Goal: Information Seeking & Learning: Understand process/instructions

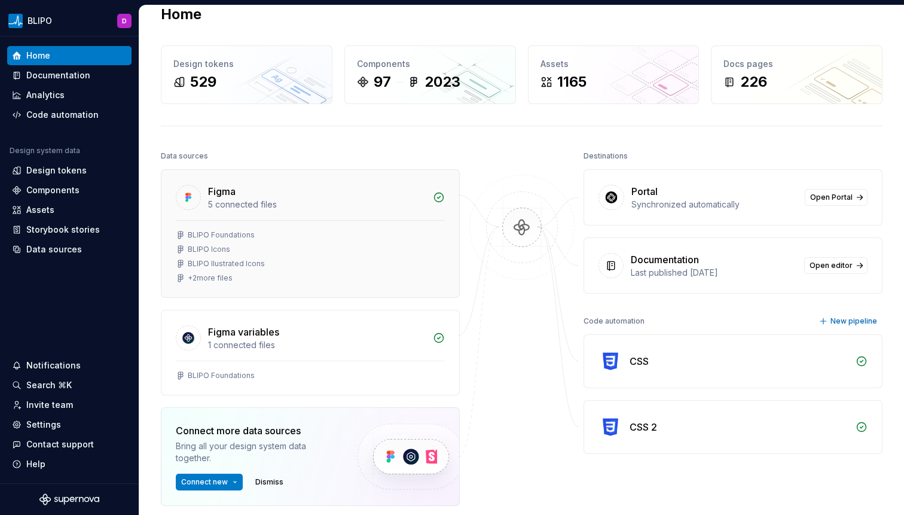
scroll to position [28, 0]
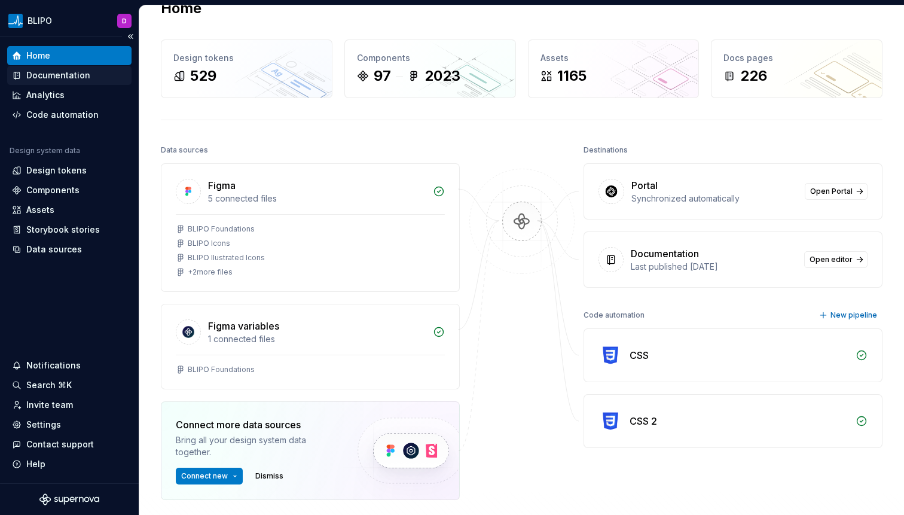
click at [57, 72] on div "Documentation" at bounding box center [58, 75] width 64 height 12
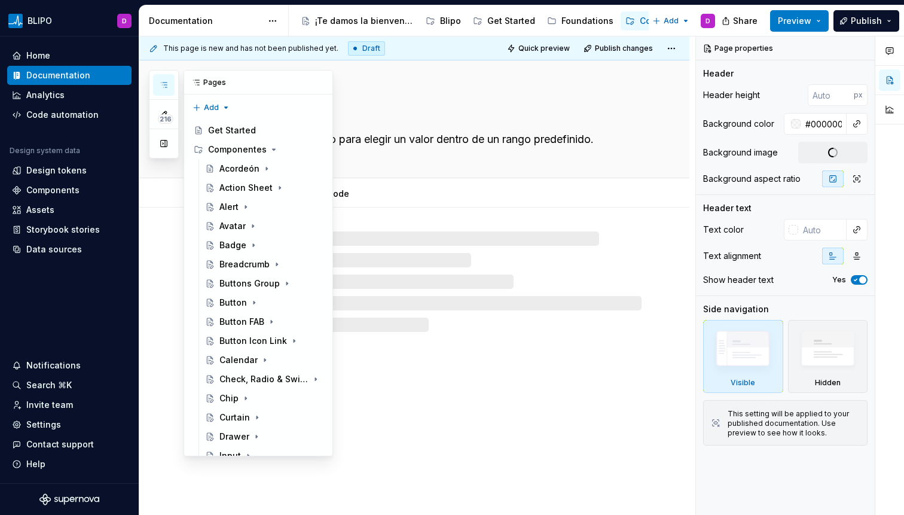
click at [164, 81] on icon "button" at bounding box center [164, 85] width 10 height 10
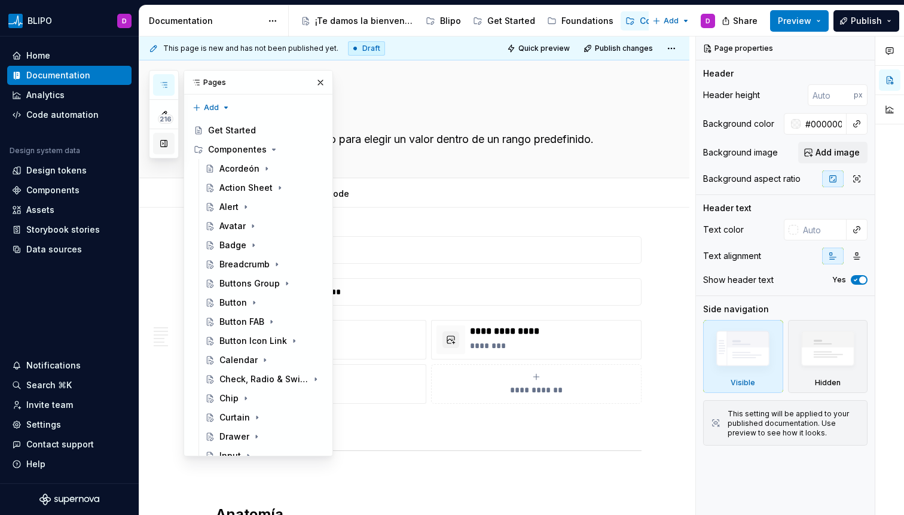
click at [167, 147] on button "button" at bounding box center [164, 144] width 22 height 22
click at [167, 147] on div "Range Slider Un control de formulario para elegir un valor dentro de un rango p…" at bounding box center [414, 119] width 550 height 118
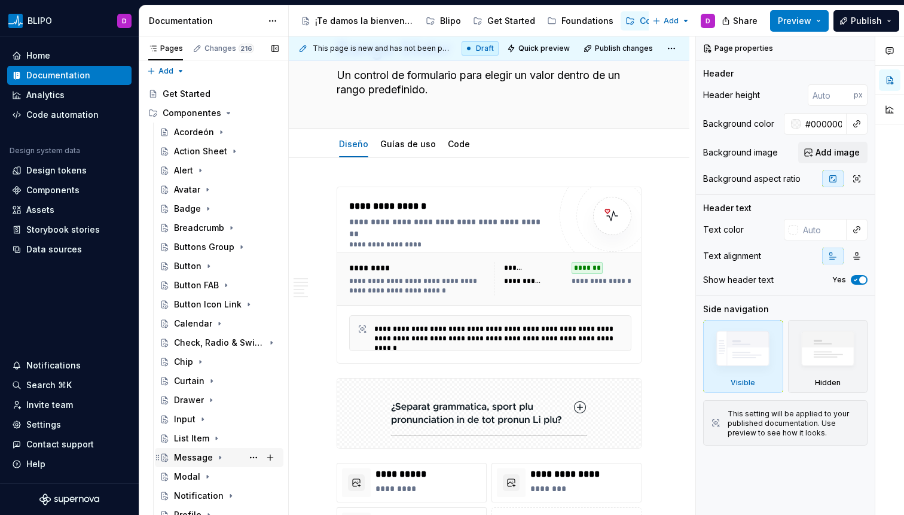
scroll to position [334, 0]
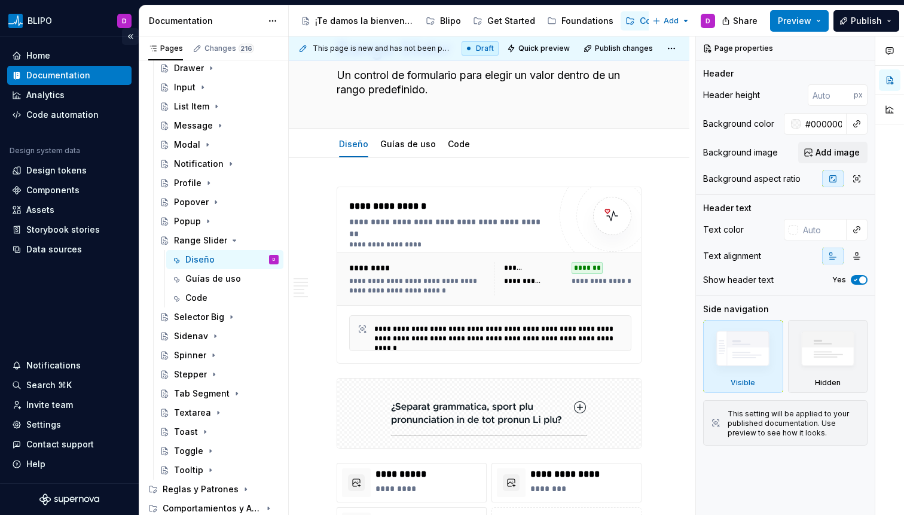
click at [127, 36] on button "Collapse sidebar" at bounding box center [130, 36] width 17 height 17
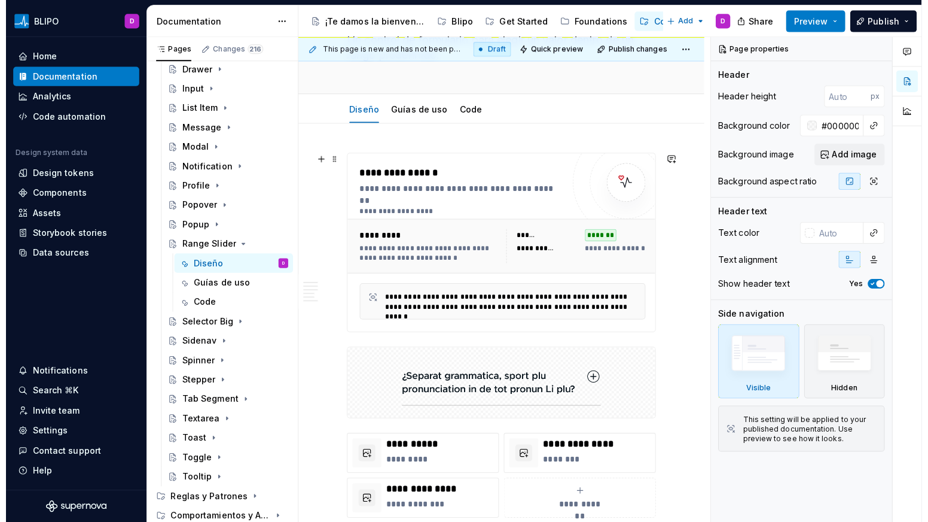
scroll to position [0, 0]
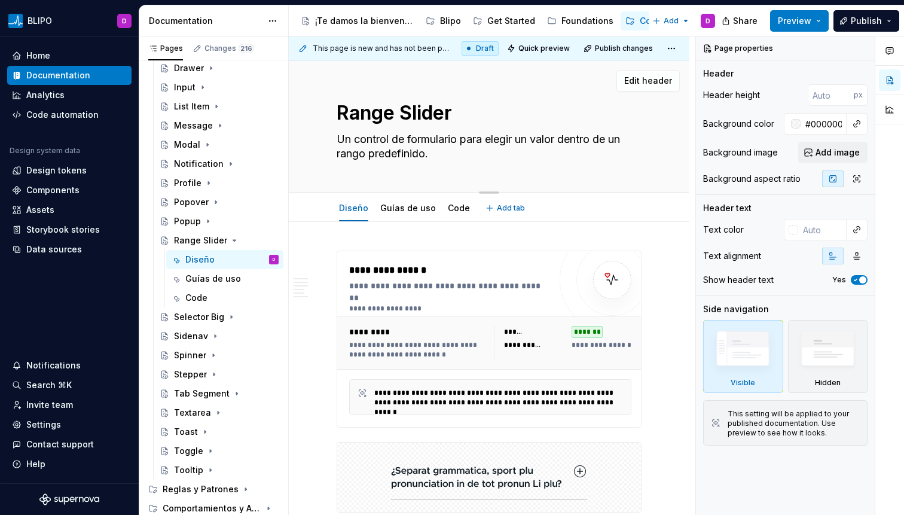
click at [389, 135] on textarea "Un control de formulario para elegir un valor dentro de un rango predefinido." at bounding box center [486, 146] width 305 height 33
click at [392, 161] on textarea "Un control de formulario para elegir un valor dentro de un rango predefinido." at bounding box center [486, 146] width 305 height 33
click at [450, 150] on textarea "Un control de formulario para elegir un valor dentro de un rango predefinido." at bounding box center [486, 146] width 305 height 33
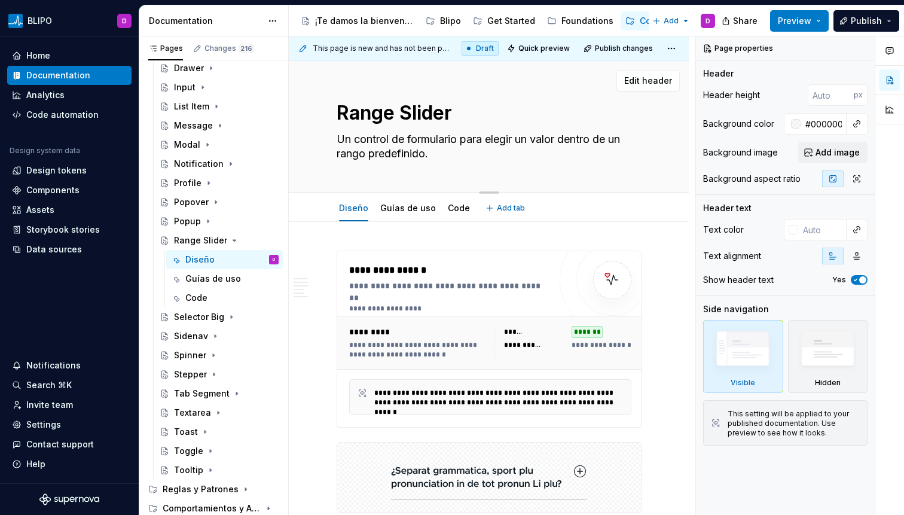
click at [446, 151] on textarea "Un control de formulario para elegir un valor dentro de un rango predefinido." at bounding box center [486, 146] width 305 height 33
click at [443, 149] on textarea "Un control de formulario para elegir un valor dentro de un rango predefinido." at bounding box center [486, 146] width 305 height 33
click at [475, 133] on textarea "Un control de formulario para elegir un valor dentro de un rango predefinido." at bounding box center [486, 146] width 305 height 33
click at [465, 139] on textarea "Un control de formulario para elegir un valor dentro de un rango predefinido." at bounding box center [486, 146] width 305 height 33
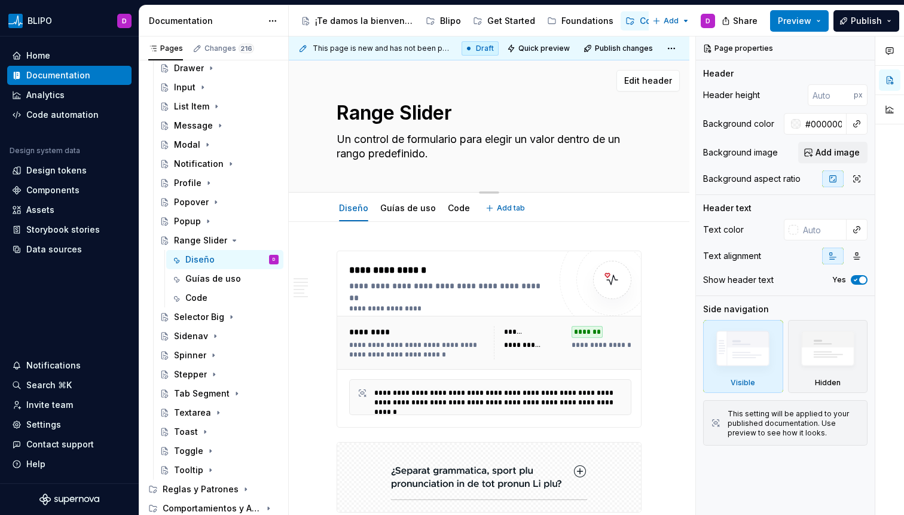
click at [465, 139] on textarea "Un control de formulario para elegir un valor dentro de un rango predefinido." at bounding box center [486, 146] width 305 height 33
click at [466, 140] on textarea "Un control de formulario para elegir un valor dentro de un rango predefinido." at bounding box center [486, 146] width 305 height 33
click at [465, 142] on textarea "Un control de formulario para elegir un valor dentro de un rango predefinido." at bounding box center [486, 146] width 305 height 33
click at [451, 144] on textarea "Un control de formulario para elegir un valor dentro de un rango predefinido." at bounding box center [486, 146] width 305 height 33
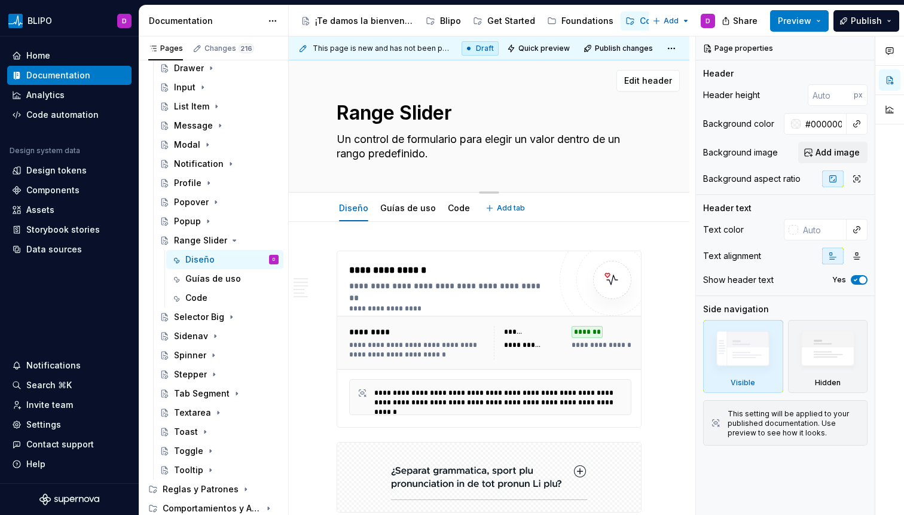
click at [449, 153] on textarea "Un control de formulario para elegir un valor dentro de un rango predefinido." at bounding box center [486, 146] width 305 height 33
click at [483, 132] on textarea "Un control de formulario para elegir un valor dentro de un rango predefinido." at bounding box center [486, 146] width 305 height 33
click at [480, 136] on textarea "Un control de formulario para elegir un valor dentro de un rango predefinido." at bounding box center [486, 146] width 305 height 33
drag, startPoint x: 458, startPoint y: 149, endPoint x: 324, endPoint y: 121, distance: 136.9
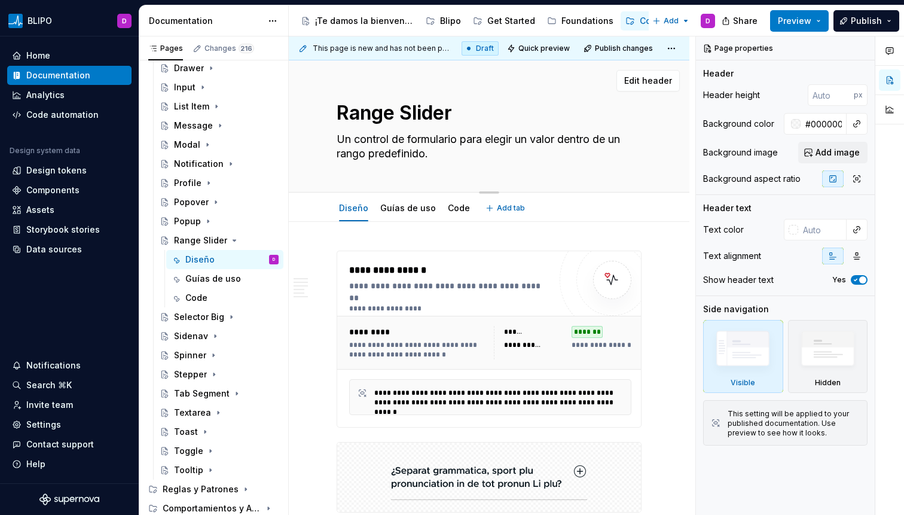
click at [324, 121] on div "Range Slider Un control de formulario para elegir un valor dentro de un rango p…" at bounding box center [489, 126] width 401 height 132
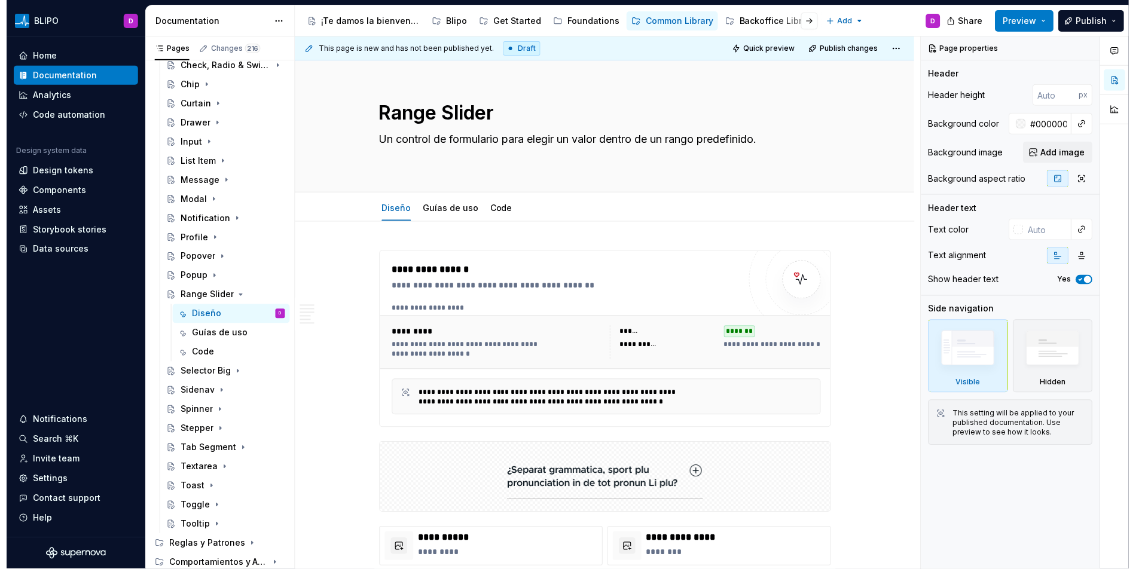
scroll to position [274, 0]
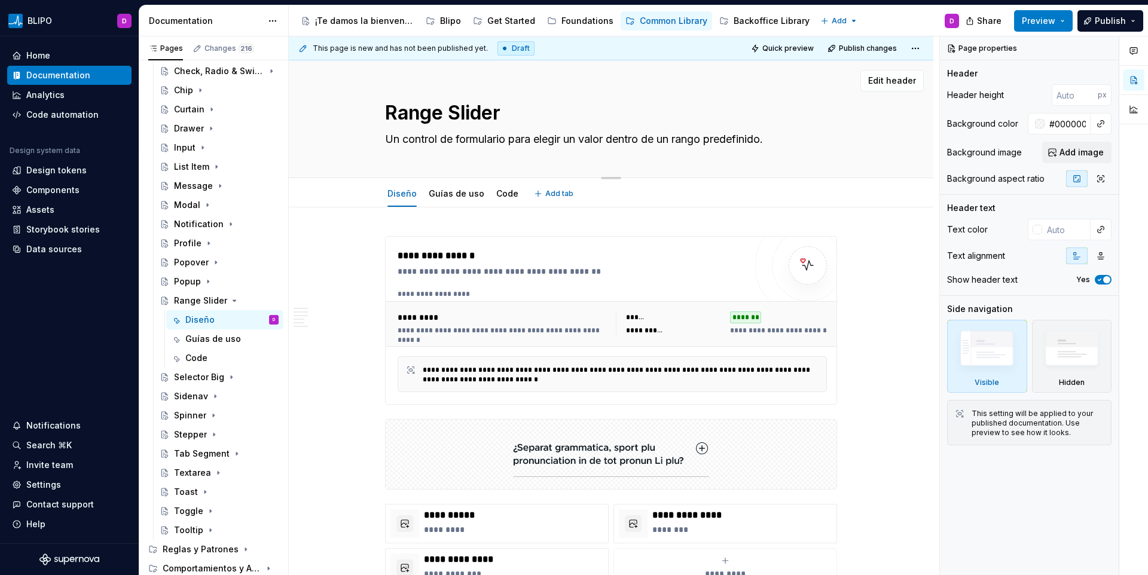
click at [413, 140] on textarea "Un control de formulario para elegir un valor dentro de un rango predefinido." at bounding box center [609, 139] width 452 height 19
paste textarea "que permite elegir un valor dentro de un rango establec"
type textarea "*"
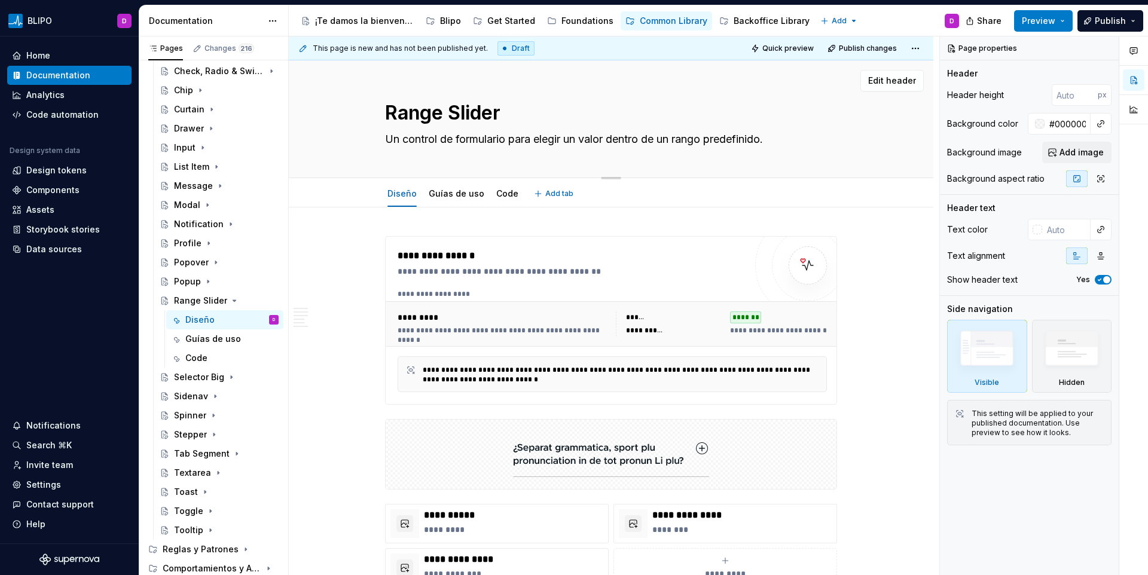
type textarea "Un control de formulario que permite elegir un valor dentro de un rango estable…"
type textarea "*"
click at [557, 143] on textarea "Un control de formulario que permite elegir un valor dentro de un rango estable…" at bounding box center [609, 139] width 452 height 19
type textarea "Un control de formulario que permite elegir un valor dentro de un rango estable…"
click at [567, 155] on div "Range Slider Un control de formulario que permite elegir un valor dentro de un …" at bounding box center [611, 118] width 452 height 117
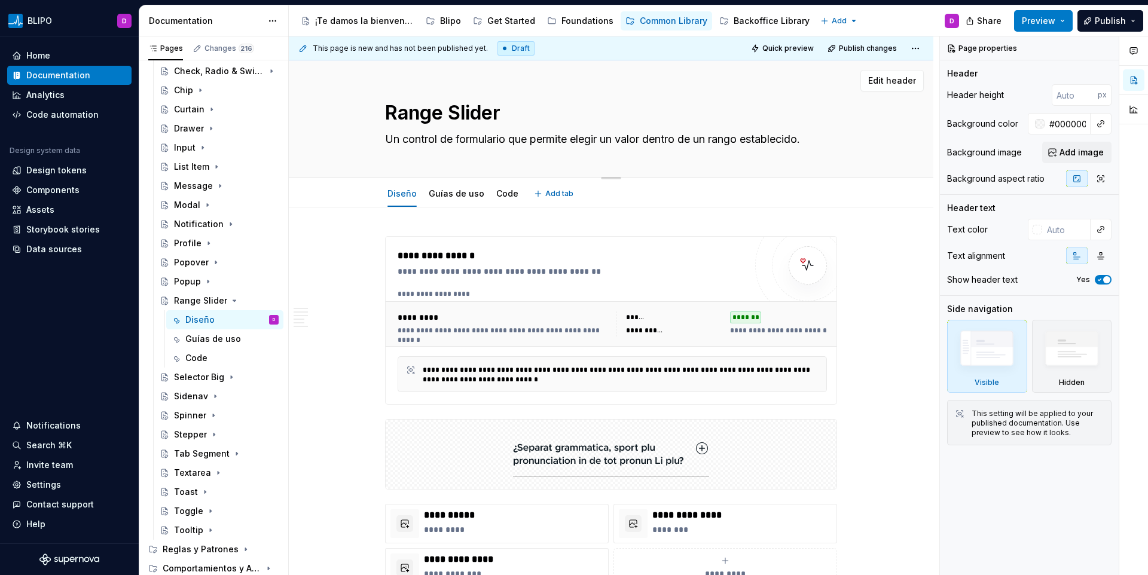
drag, startPoint x: 583, startPoint y: 138, endPoint x: 666, endPoint y: 164, distance: 86.8
click at [666, 164] on div "Range Slider Un control de formulario que permite elegir un valor dentro de un …" at bounding box center [611, 118] width 452 height 117
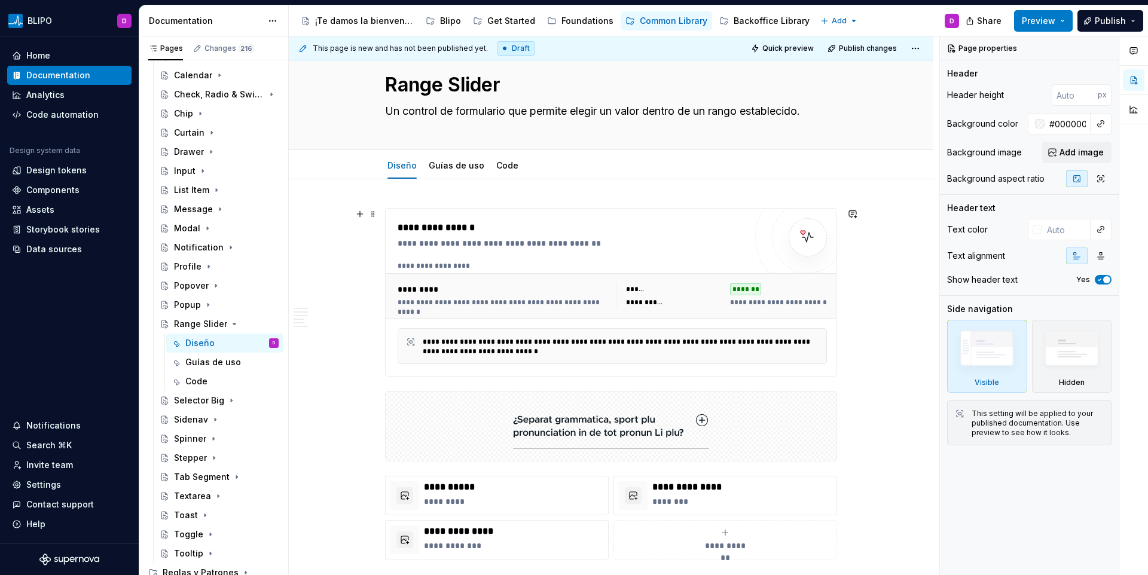
scroll to position [108, 0]
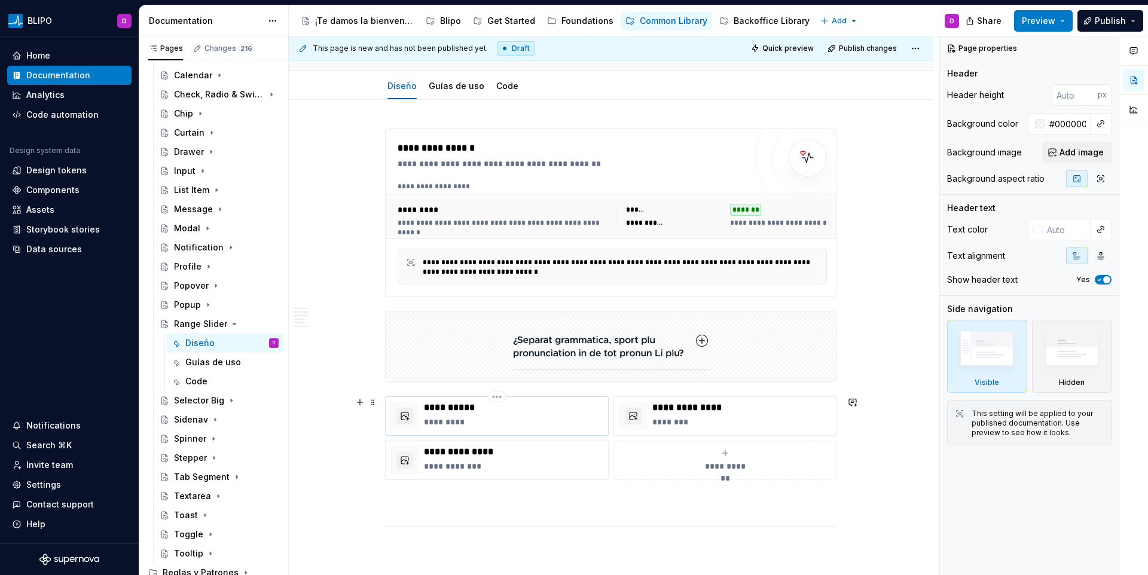
click at [505, 425] on p "*********" at bounding box center [513, 422] width 179 height 12
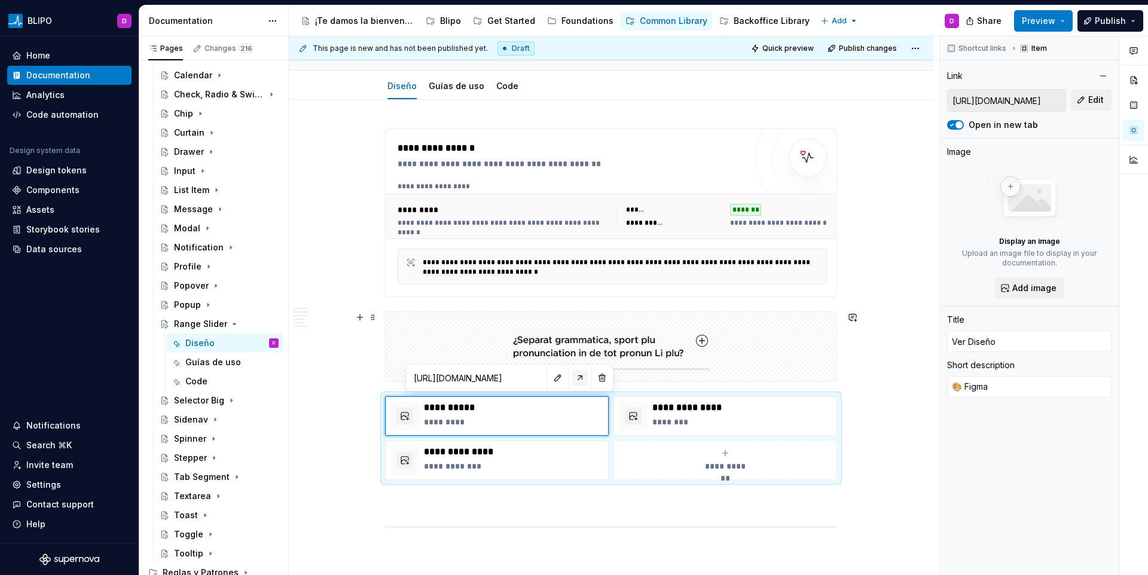
click at [572, 380] on button "button" at bounding box center [580, 378] width 17 height 17
click at [641, 334] on img at bounding box center [611, 347] width 196 height 60
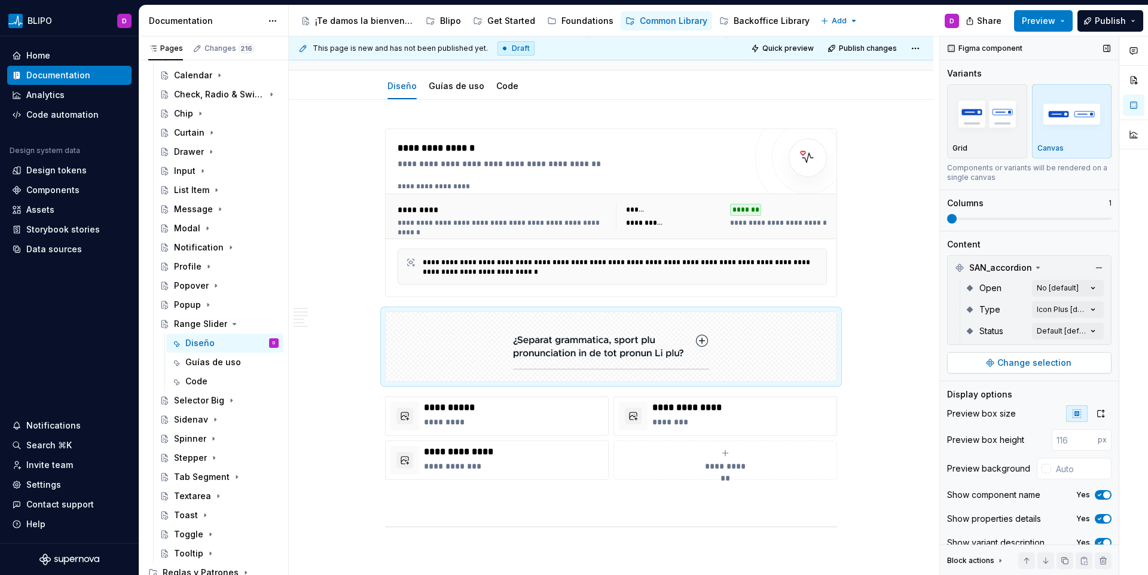
click at [904, 354] on button "Change selection" at bounding box center [1029, 363] width 164 height 22
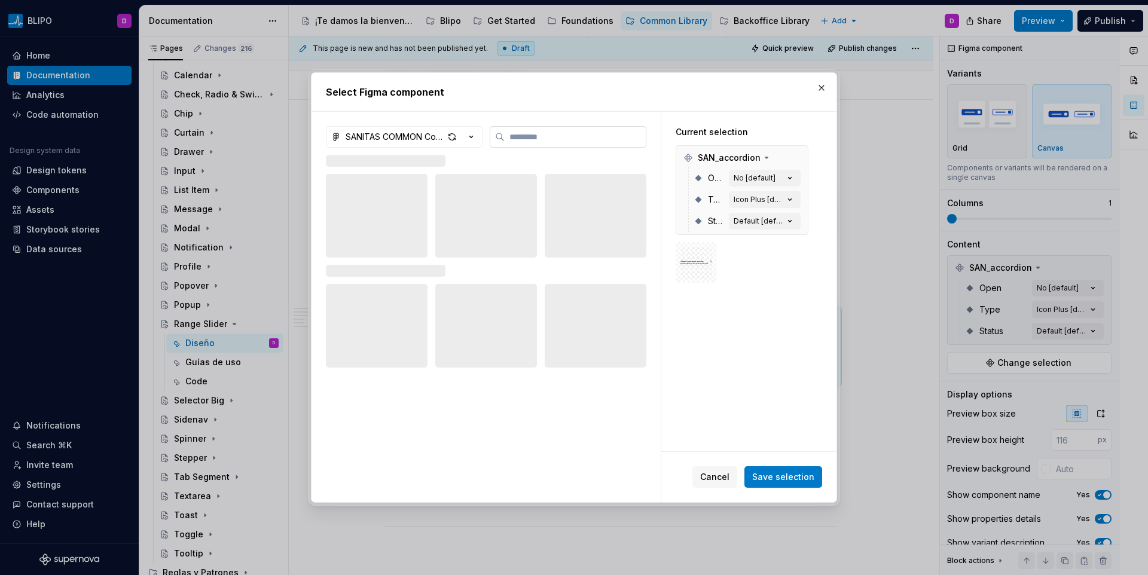
click at [627, 136] on input "search" at bounding box center [575, 137] width 141 height 12
type textarea "*"
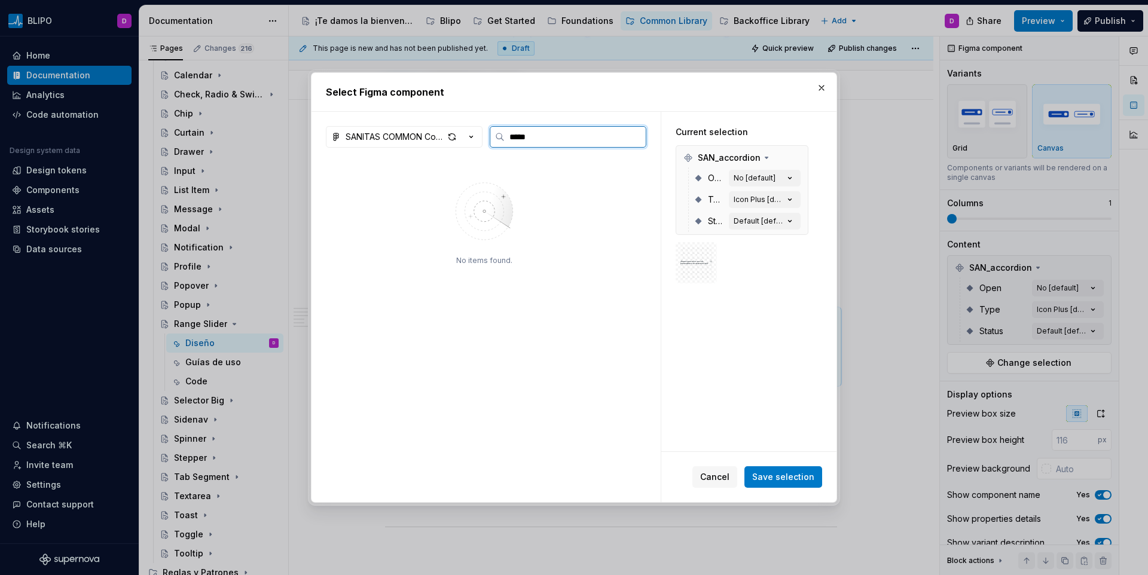
type input "*****"
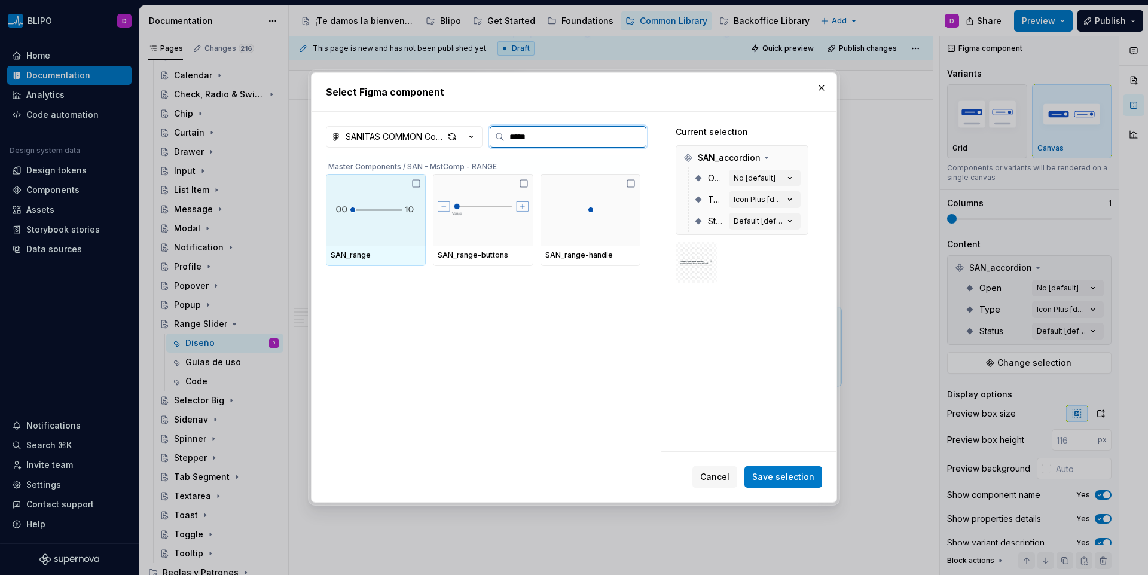
click at [401, 222] on div at bounding box center [376, 210] width 100 height 72
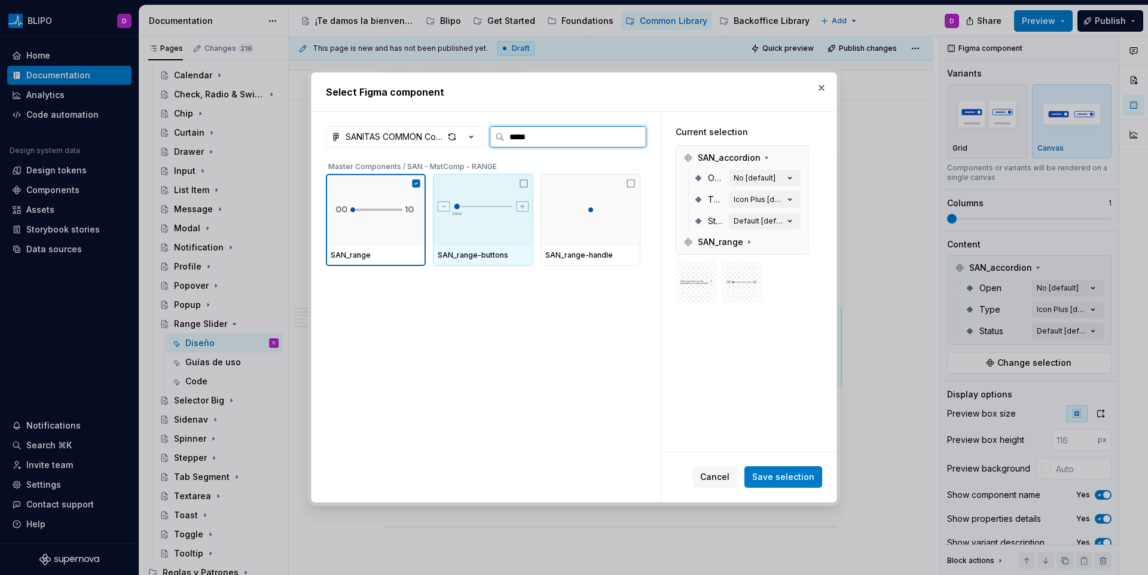
click at [494, 216] on img at bounding box center [483, 210] width 90 height 36
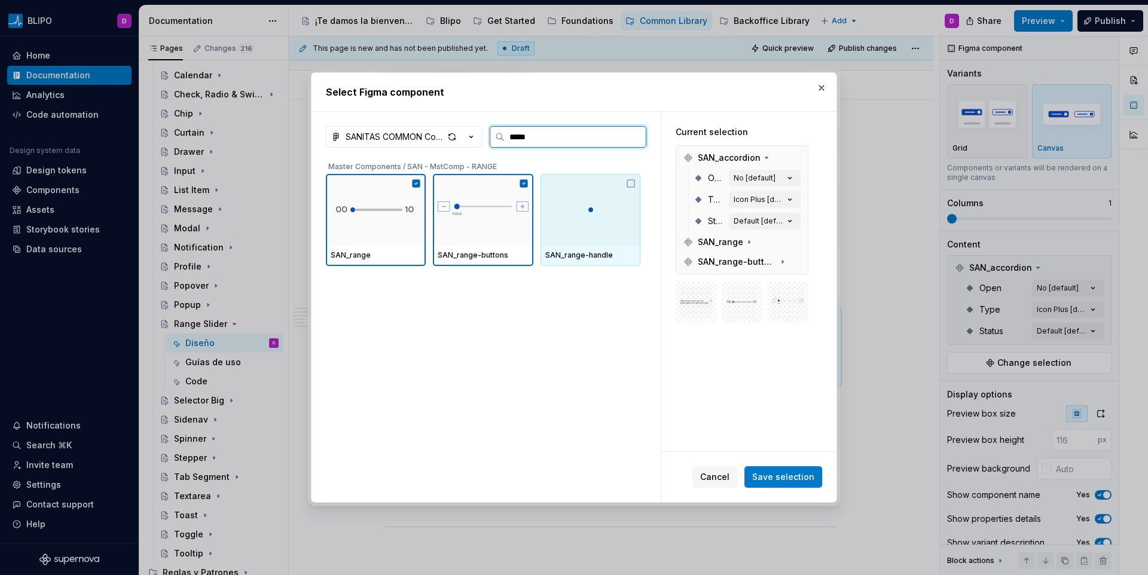
click at [614, 214] on div at bounding box center [591, 210] width 100 height 72
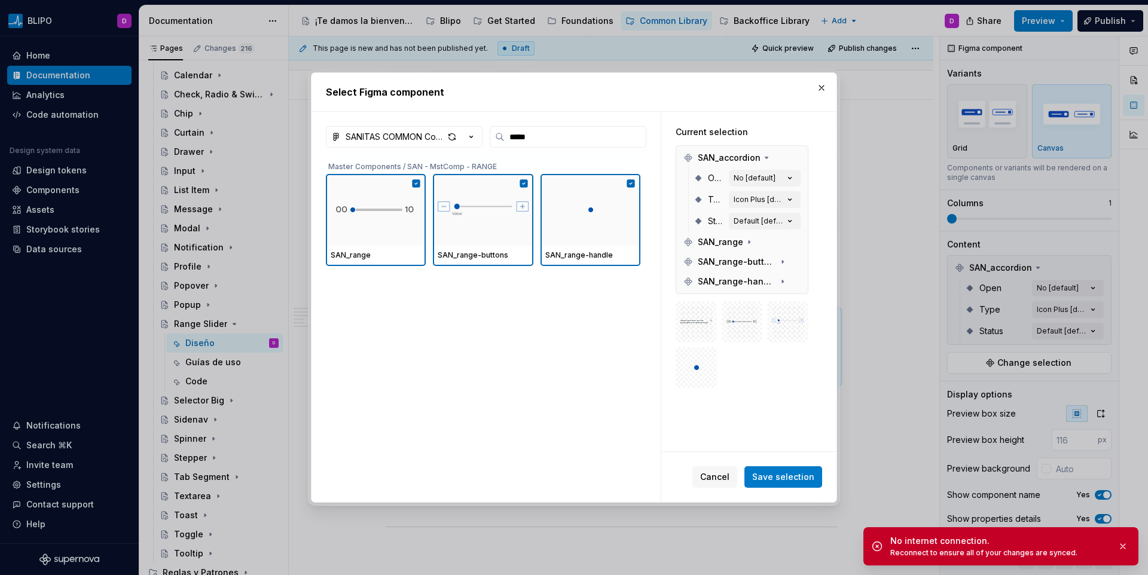
type textarea "*"
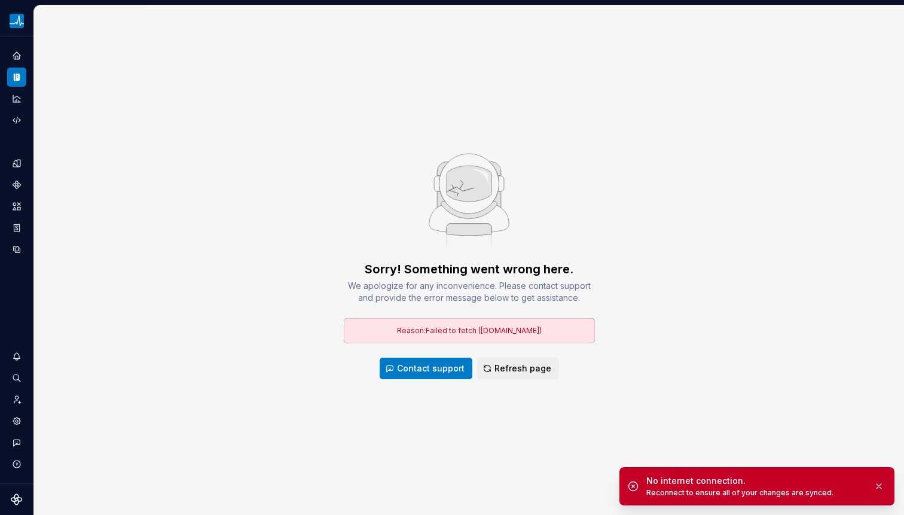
click at [447, 117] on div "Sorry! Something went wrong here. We apologize for any inconvenience. Please co…" at bounding box center [469, 260] width 870 height 510
